Goal: Find specific page/section: Find specific page/section

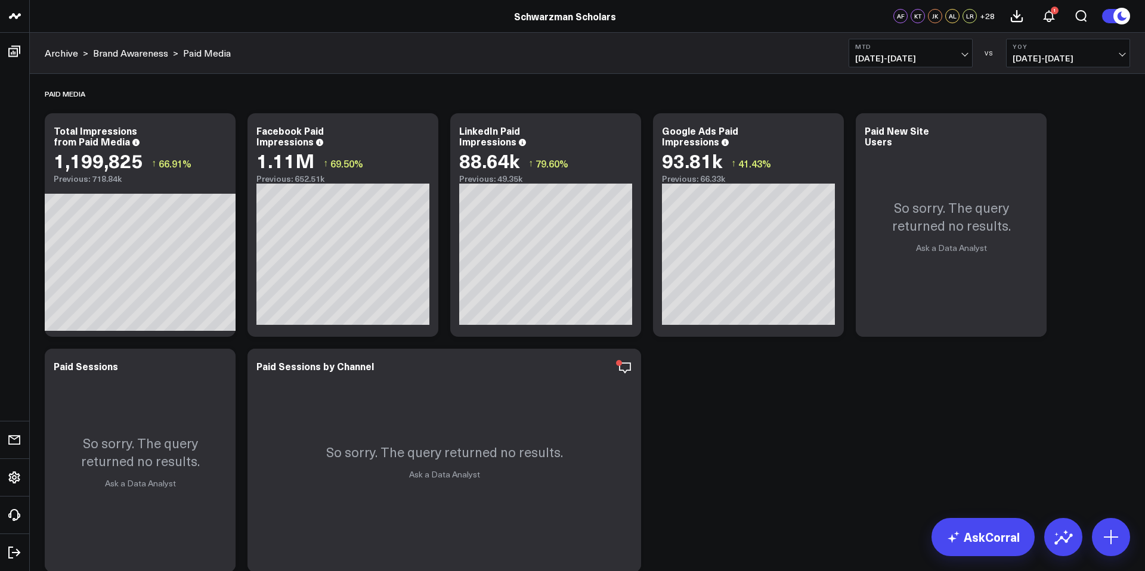
click at [946, 51] on button "MTD [DATE] - [DATE]" at bounding box center [911, 53] width 124 height 29
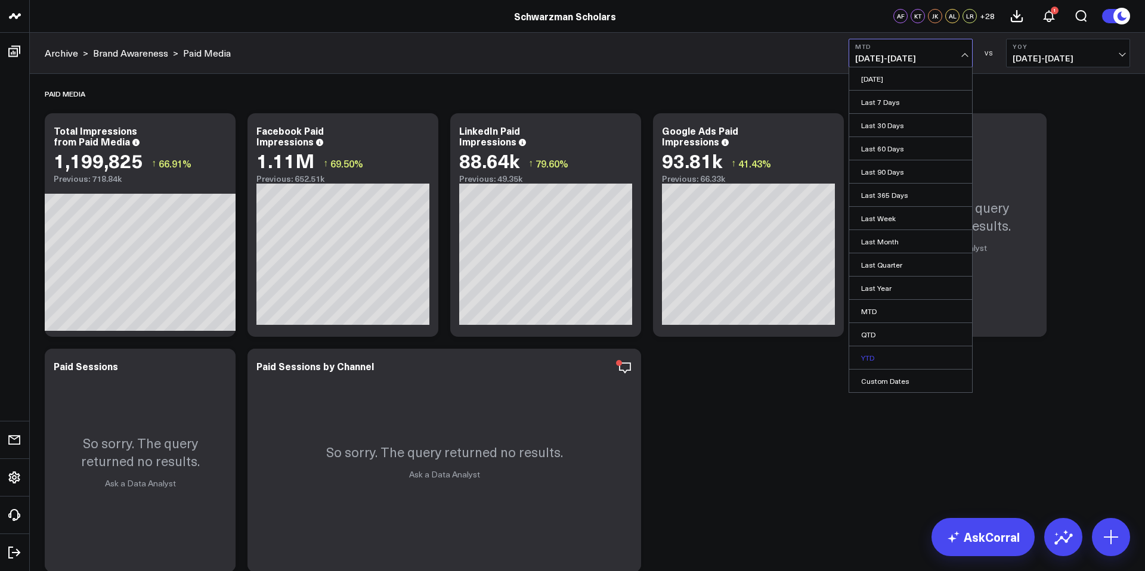
click at [911, 355] on link "YTD" at bounding box center [910, 358] width 123 height 23
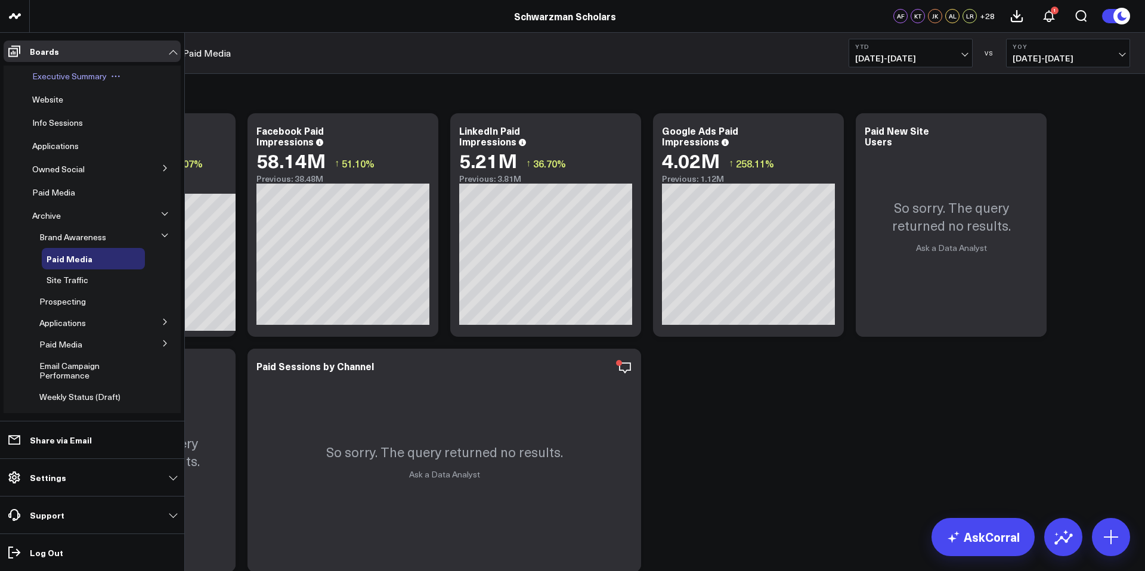
click at [64, 78] on span "Executive Summary" at bounding box center [69, 75] width 75 height 11
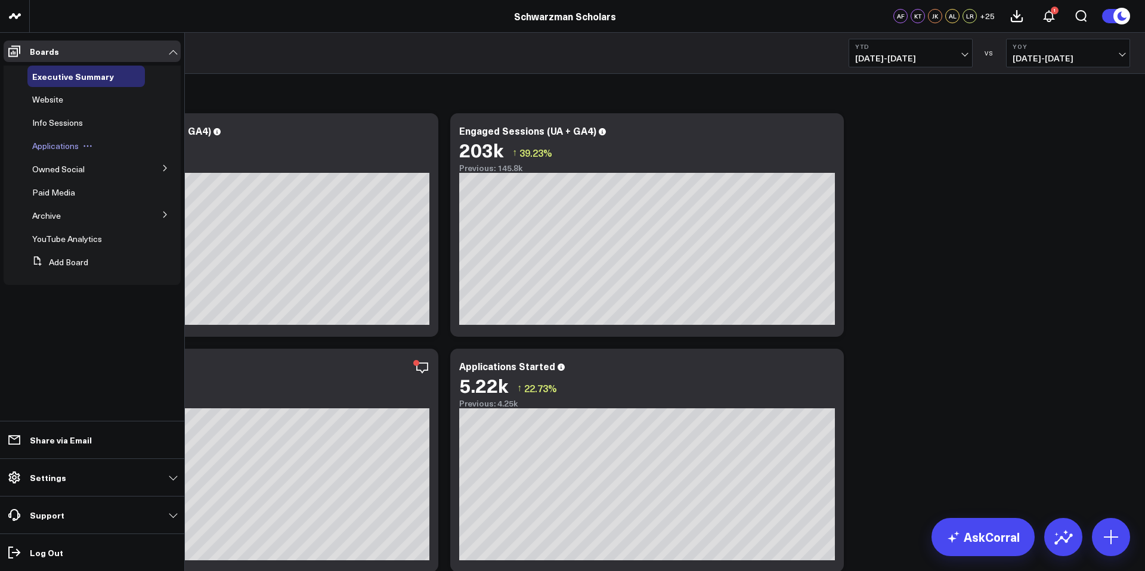
click at [55, 147] on span "Applications" at bounding box center [55, 145] width 47 height 11
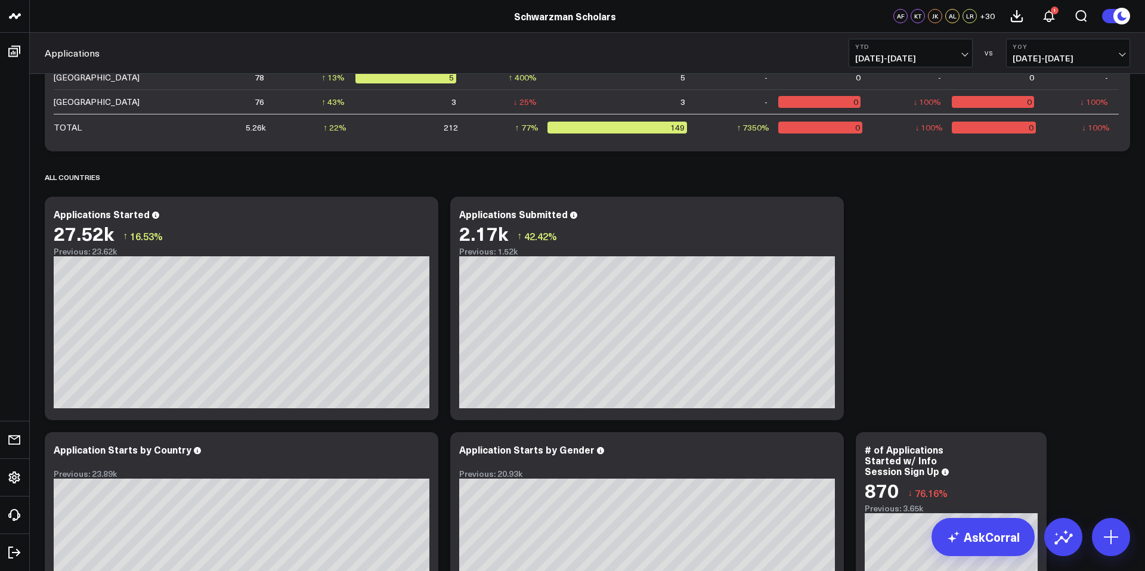
scroll to position [673, 0]
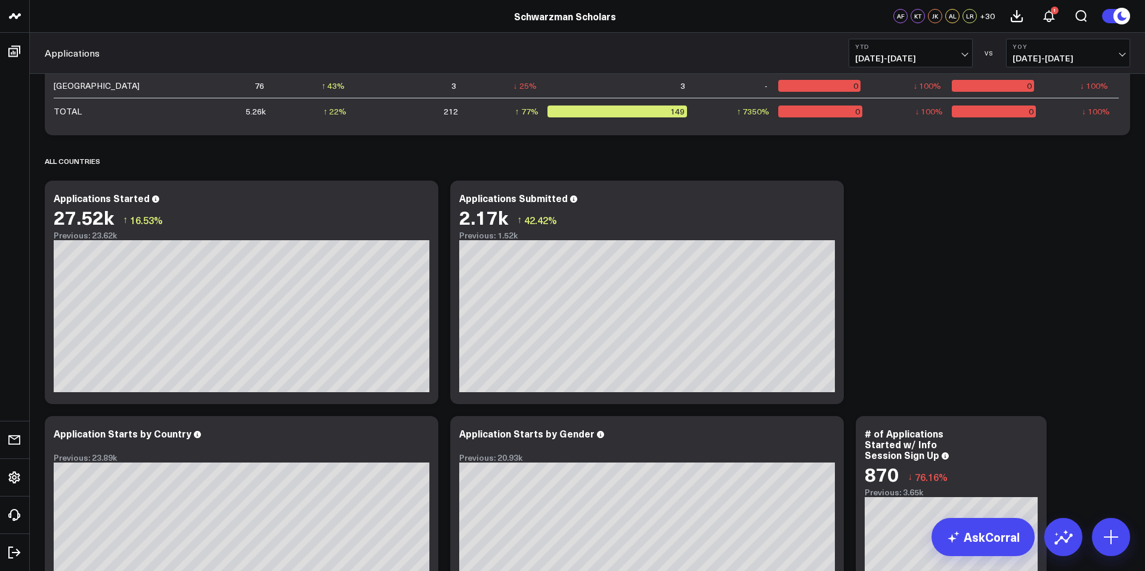
click at [860, 253] on div "Priority Countries Modify via AI Copy link to widget Ask support Remove Create …" at bounding box center [588, 259] width 1098 height 1716
